Goal: Use online tool/utility: Use online tool/utility

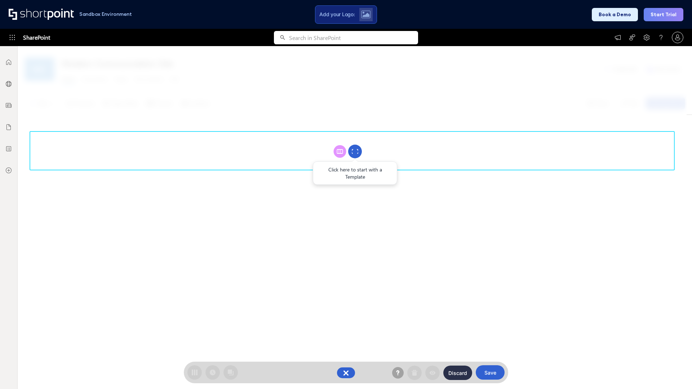
click at [355, 151] on circle at bounding box center [355, 152] width 14 height 14
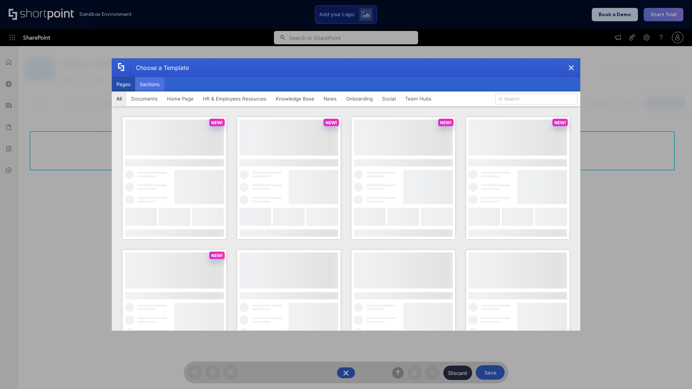
click at [150, 84] on button "Sections" at bounding box center [149, 84] width 29 height 14
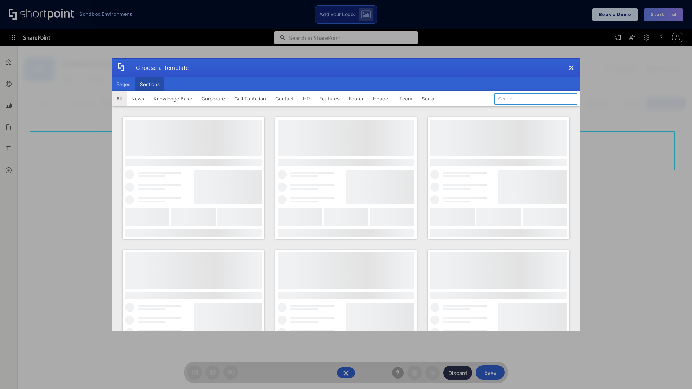
type input "Header 1"
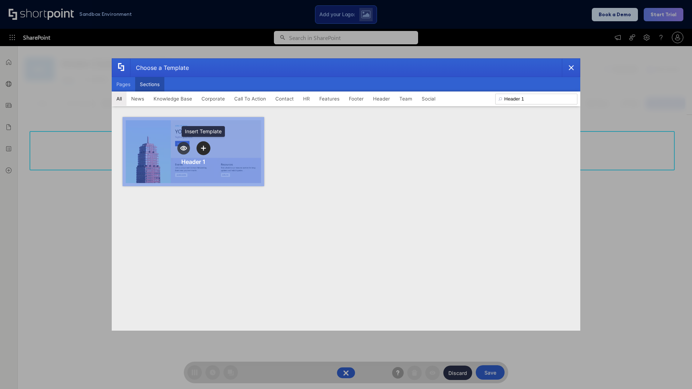
click at [203, 148] on icon "template selector" at bounding box center [203, 148] width 5 height 5
